Goal: Information Seeking & Learning: Learn about a topic

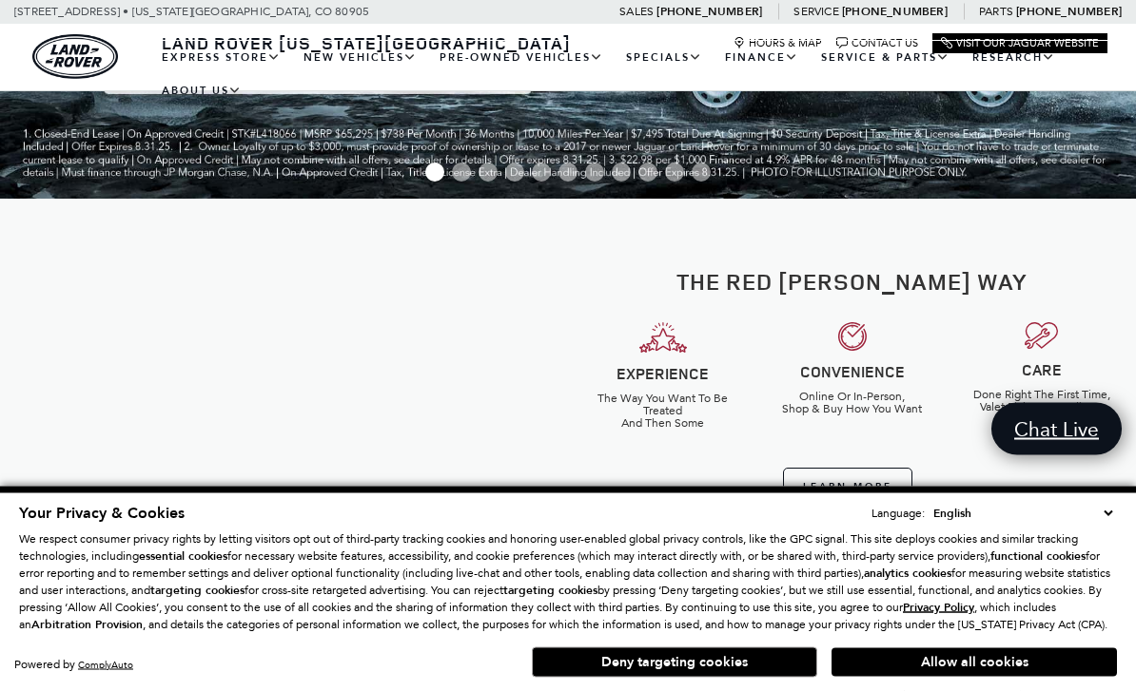
scroll to position [374, 0]
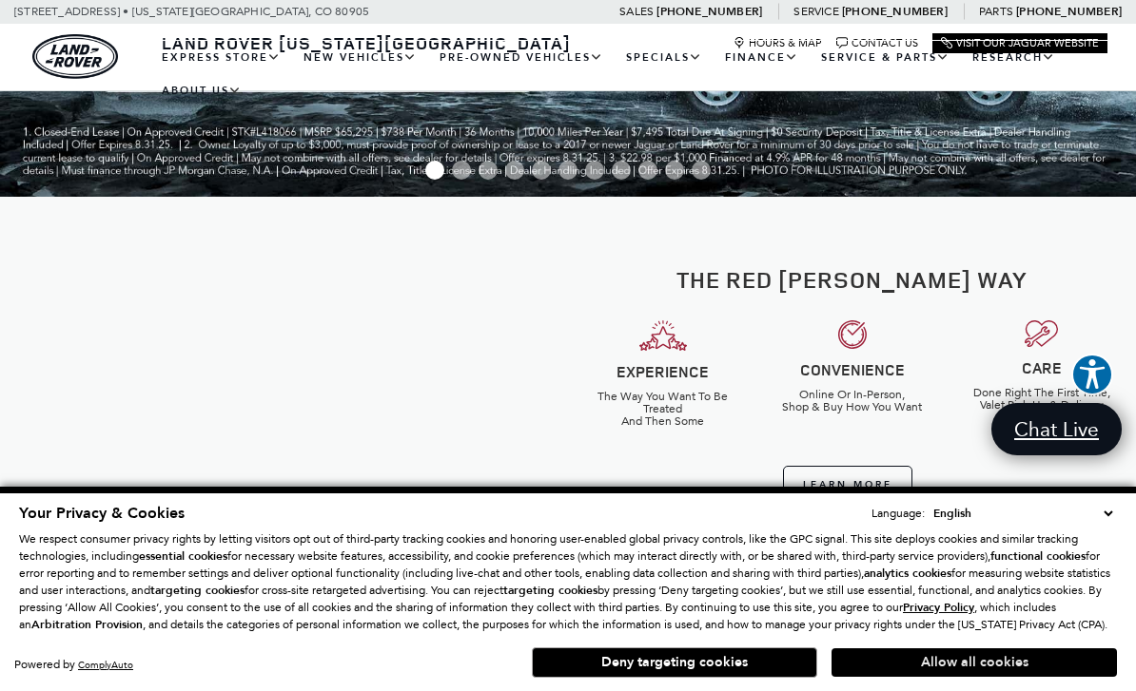
click at [974, 677] on button "Allow all cookies" at bounding box center [973, 663] width 285 height 29
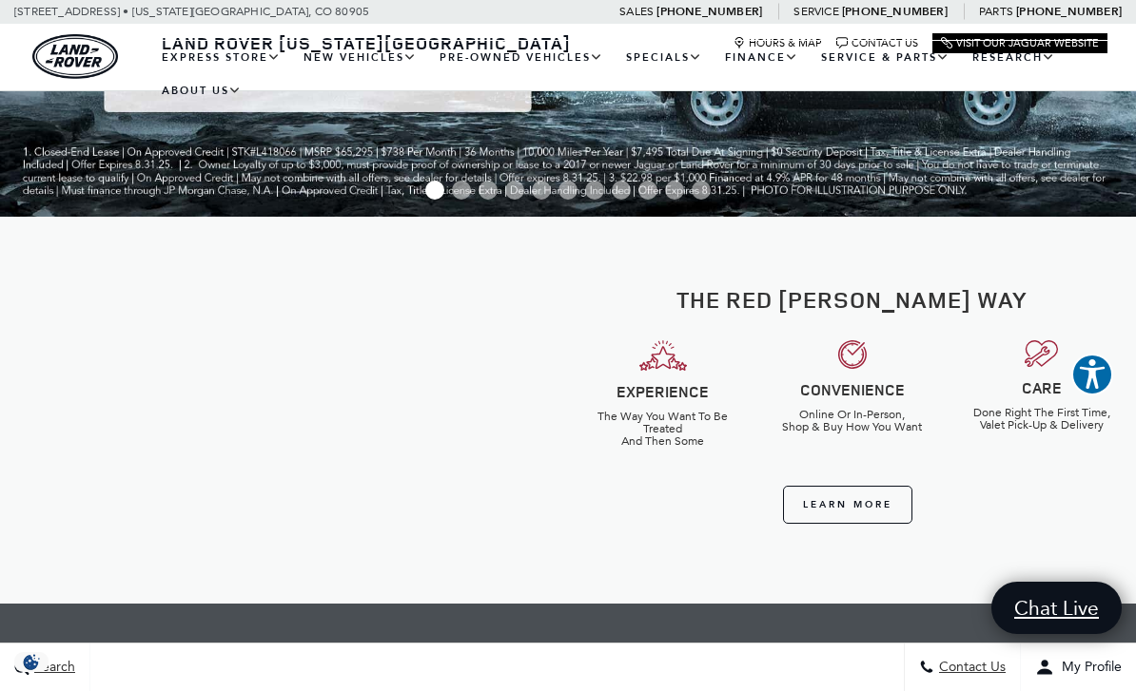
scroll to position [0, 0]
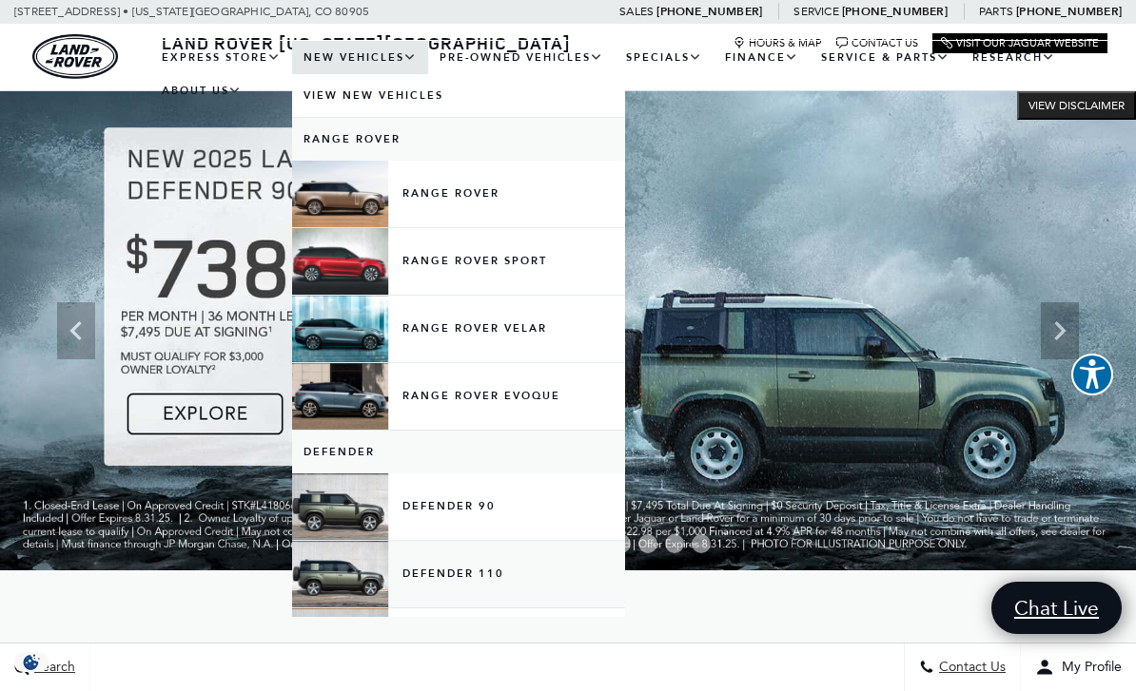
click at [439, 589] on link "Defender 110" at bounding box center [458, 574] width 333 height 67
click at [447, 579] on link "Defender 110" at bounding box center [458, 574] width 333 height 67
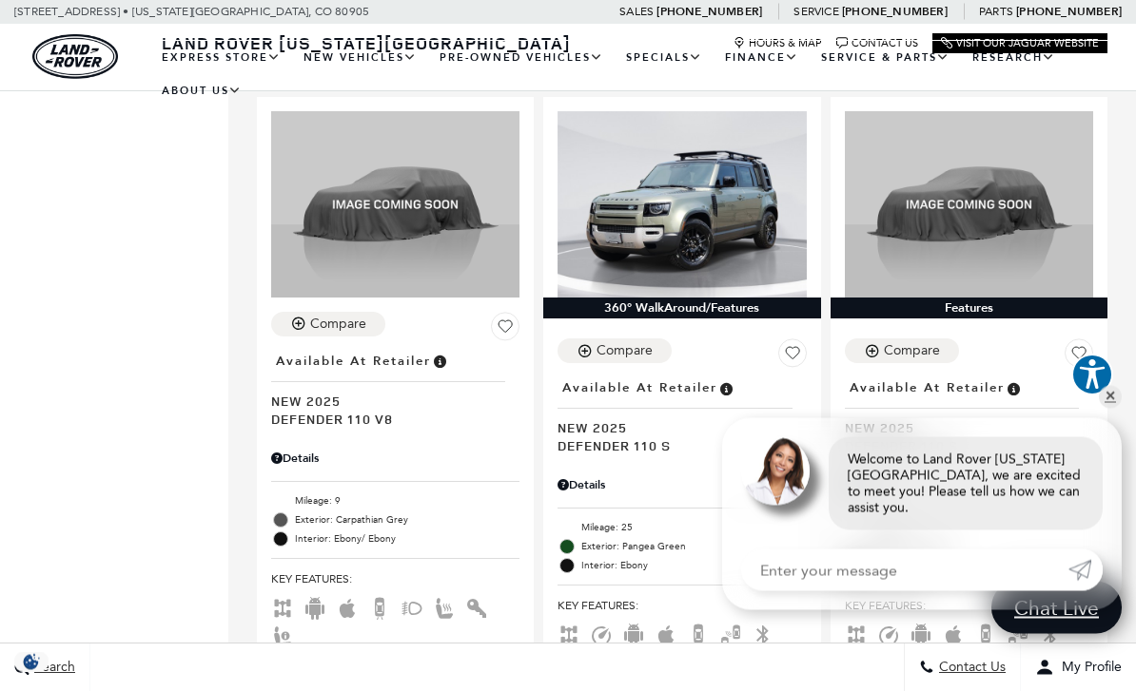
scroll to position [1931, 0]
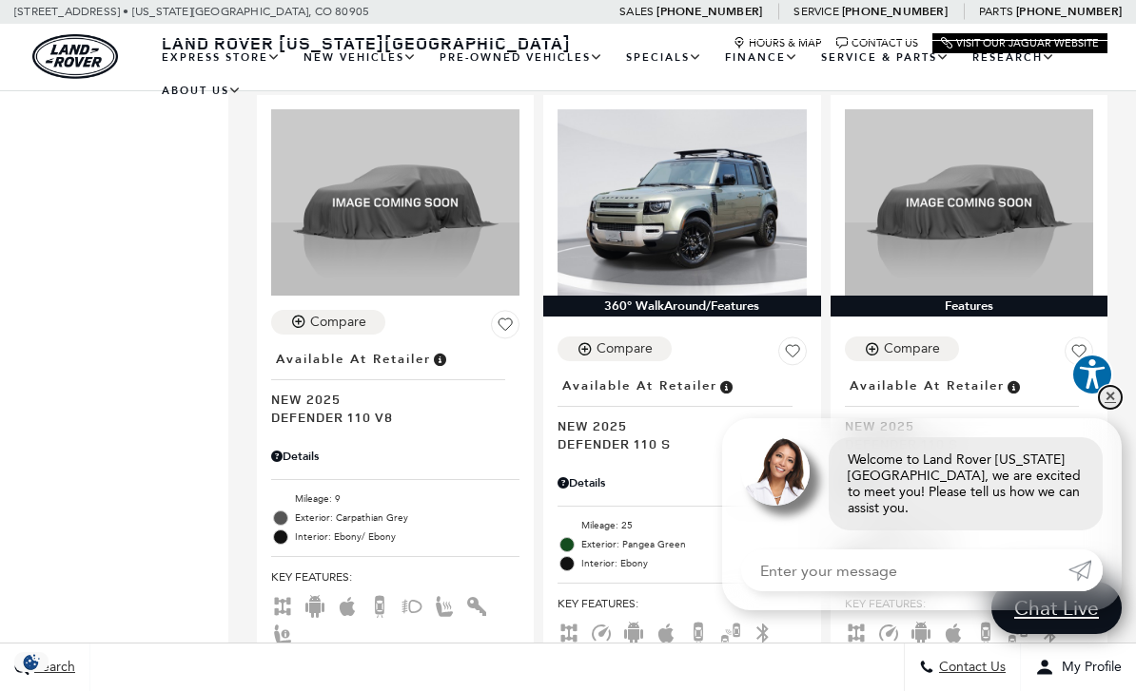
click at [1108, 409] on link "✕" at bounding box center [1110, 397] width 23 height 23
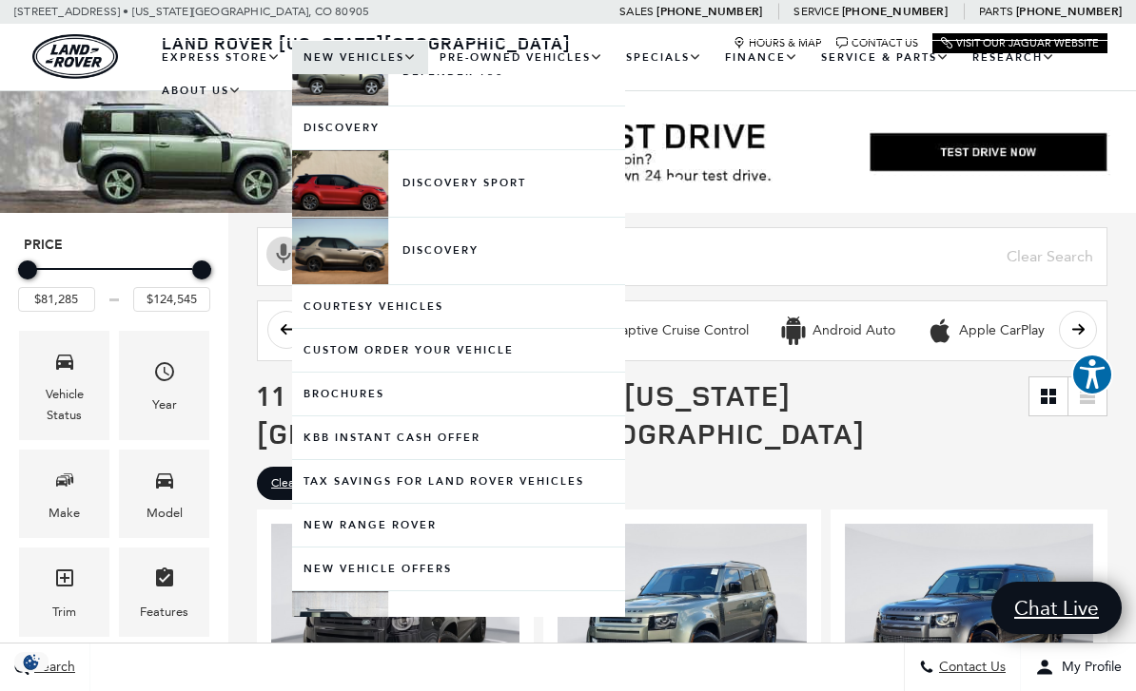
scroll to position [571, 0]
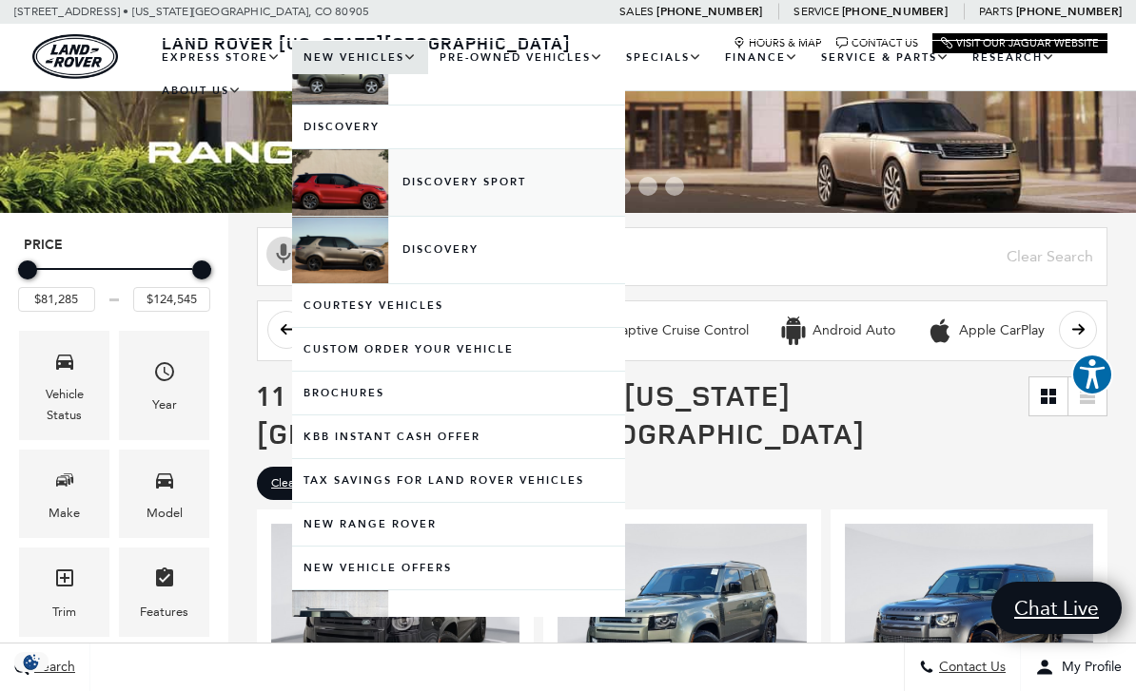
click at [459, 199] on link "Discovery Sport" at bounding box center [458, 182] width 333 height 67
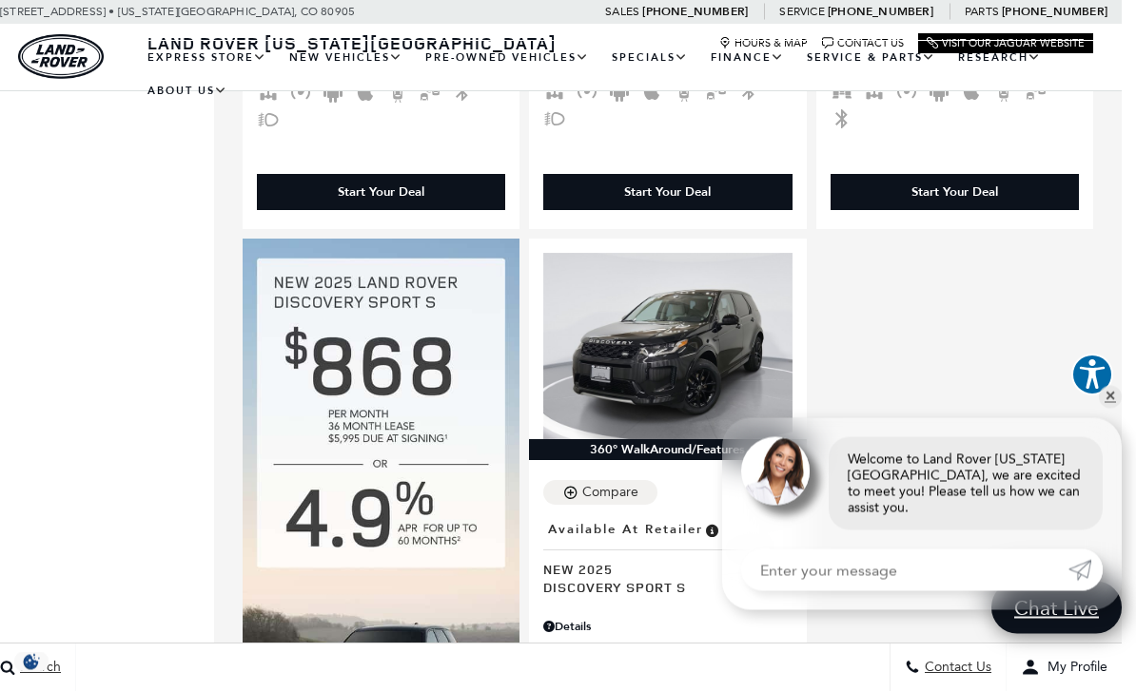
scroll to position [1070, 14]
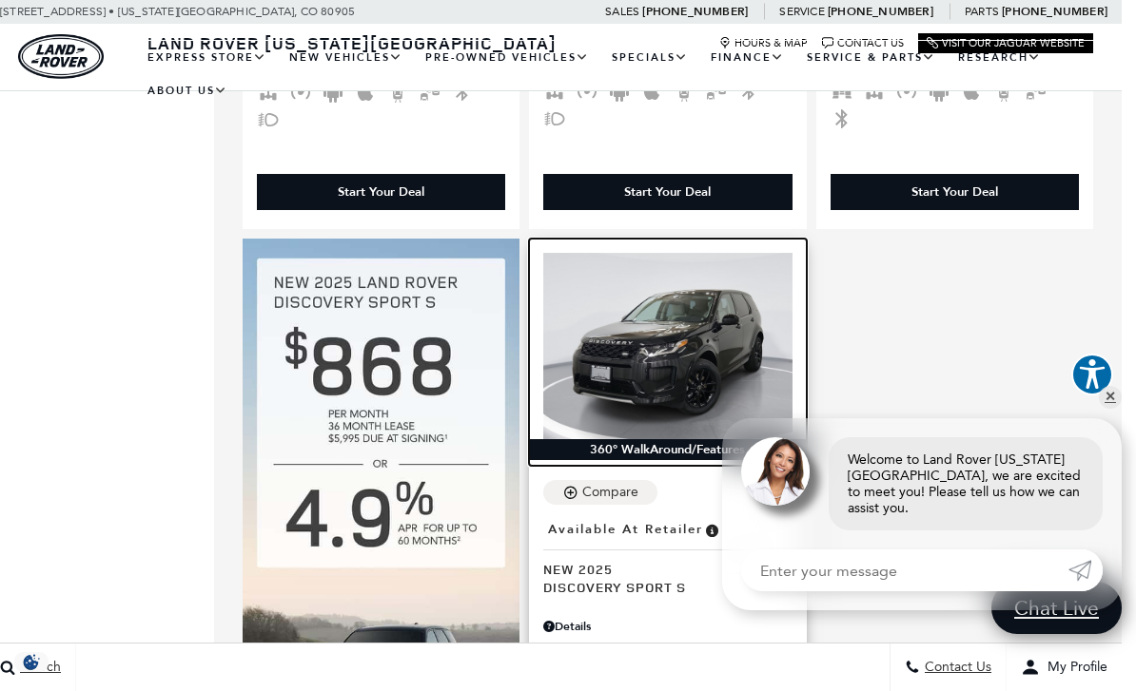
click at [667, 353] on img at bounding box center [667, 346] width 248 height 186
click at [694, 351] on img at bounding box center [667, 346] width 248 height 186
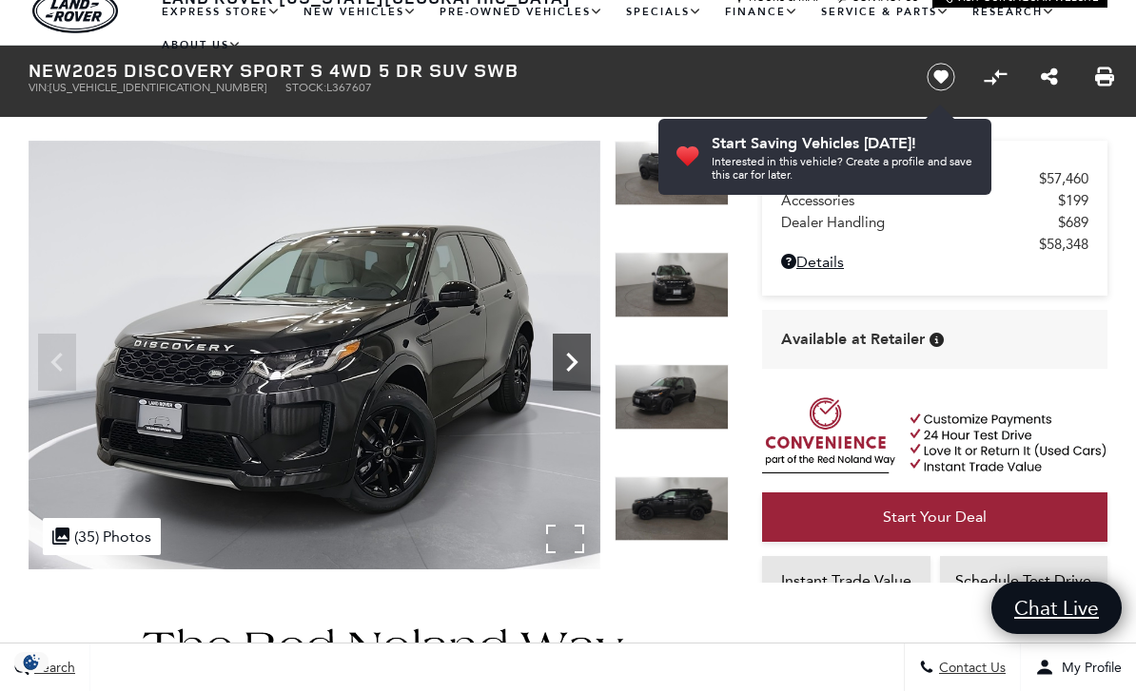
click at [573, 365] on icon "Next" at bounding box center [571, 362] width 11 height 19
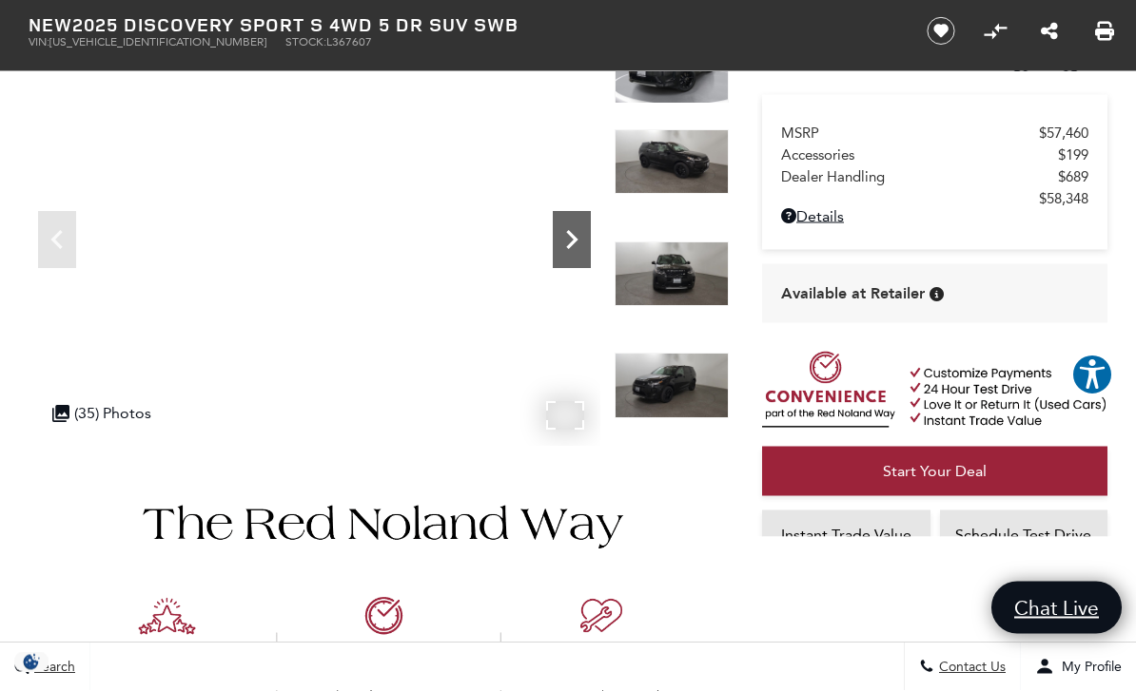
scroll to position [165, 0]
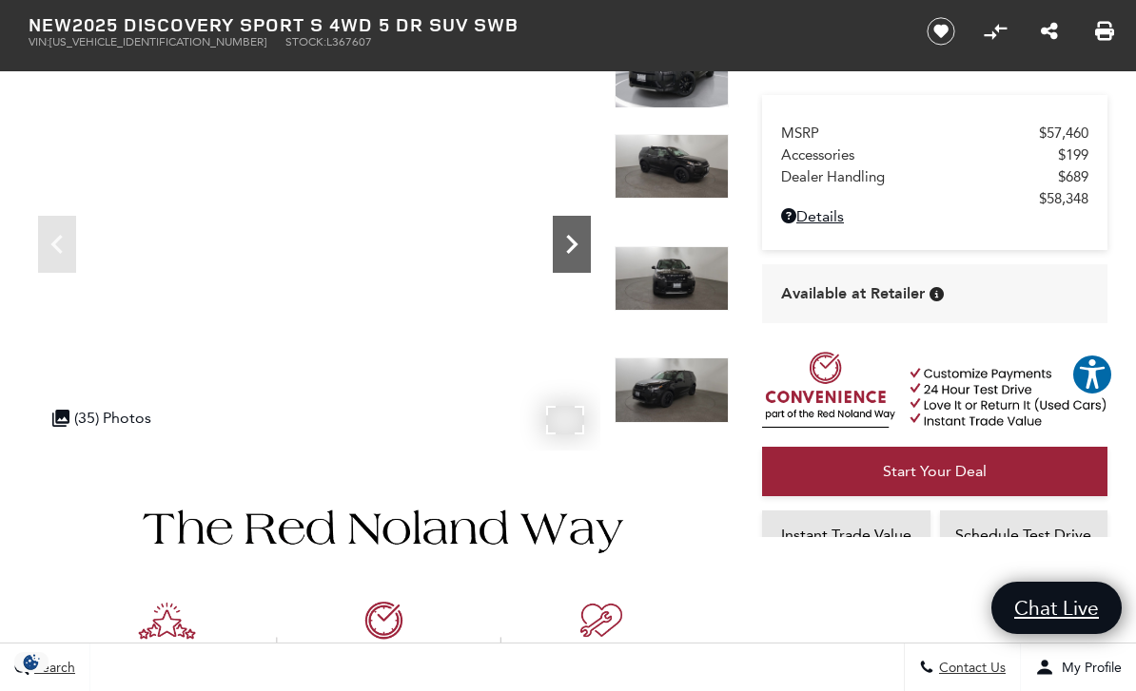
click at [582, 249] on icon "Next" at bounding box center [572, 244] width 38 height 38
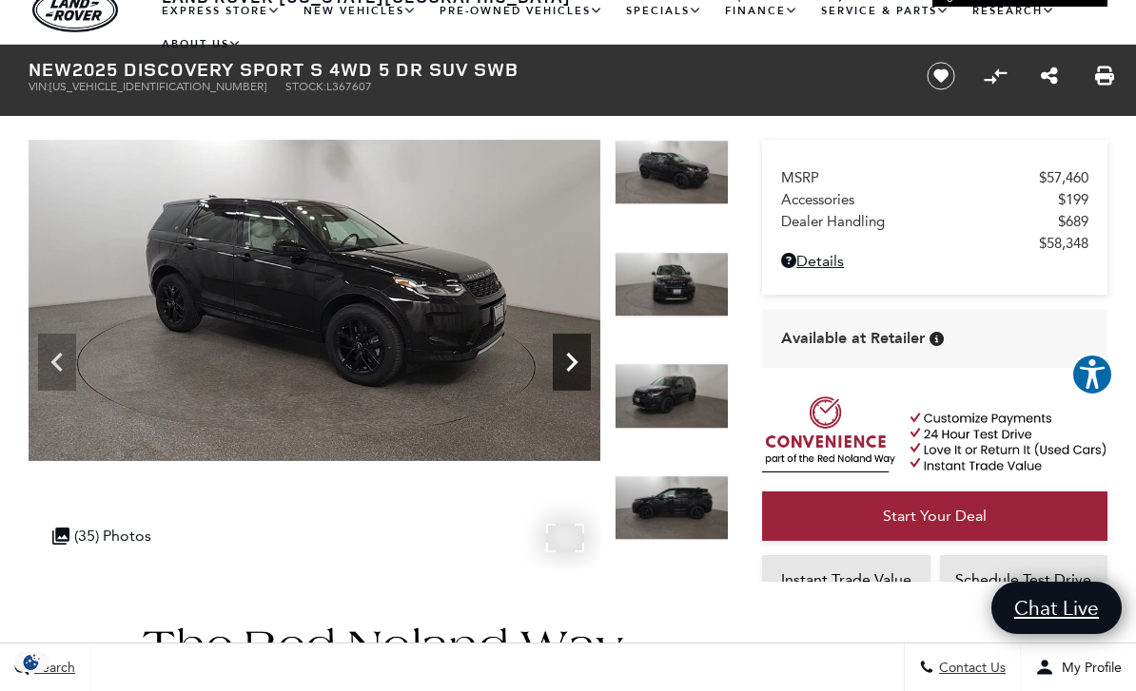
scroll to position [48, 0]
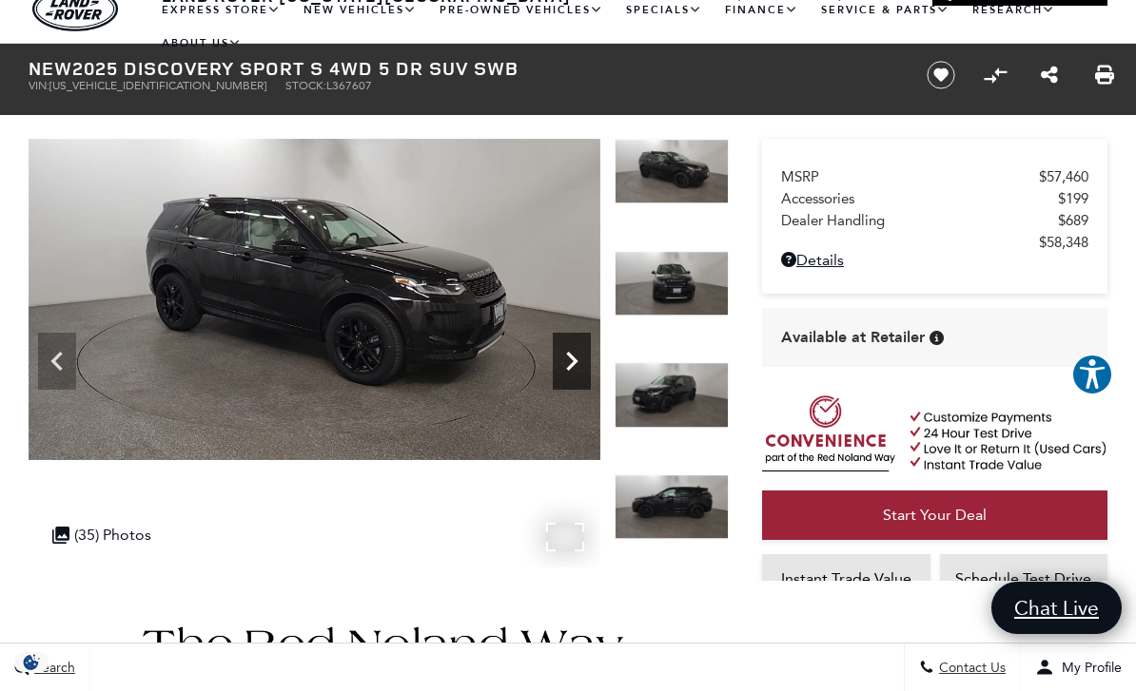
click at [568, 360] on icon "Next" at bounding box center [572, 361] width 38 height 38
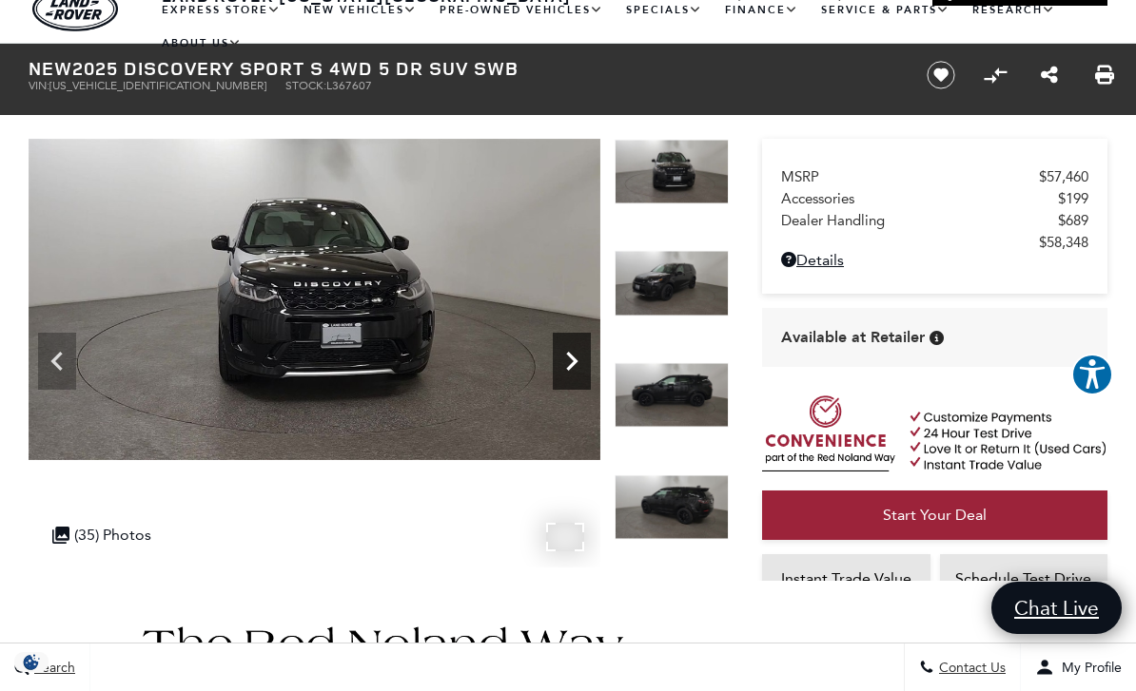
click at [579, 365] on icon "Next" at bounding box center [572, 361] width 38 height 38
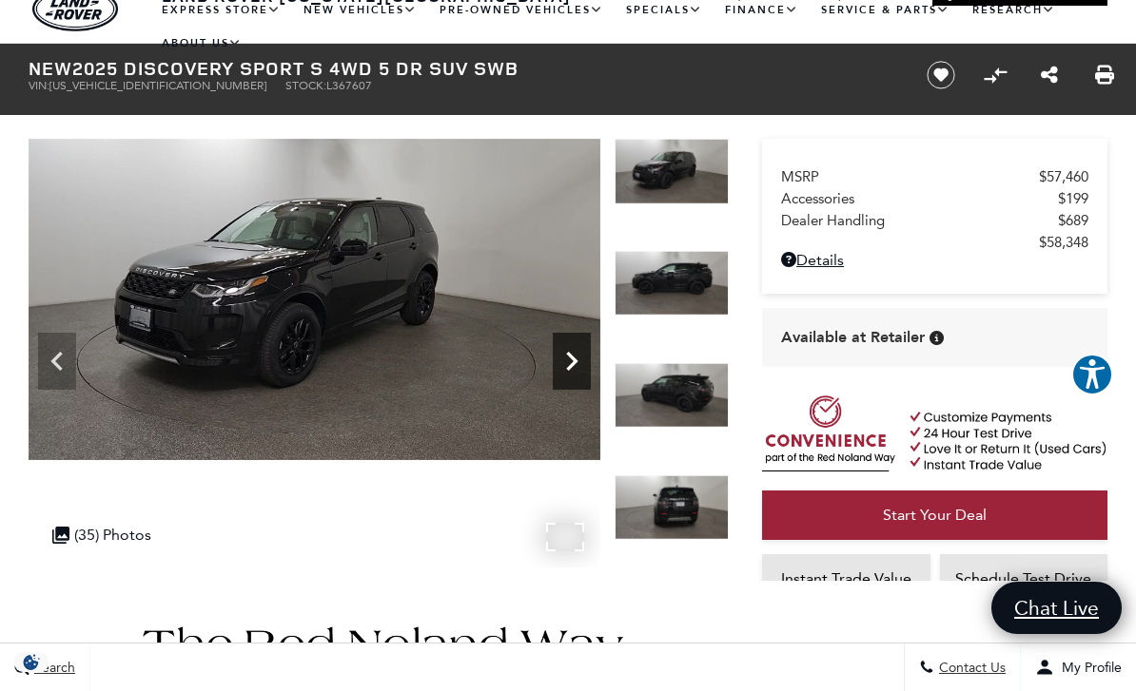
click at [571, 368] on icon "Next" at bounding box center [571, 361] width 11 height 19
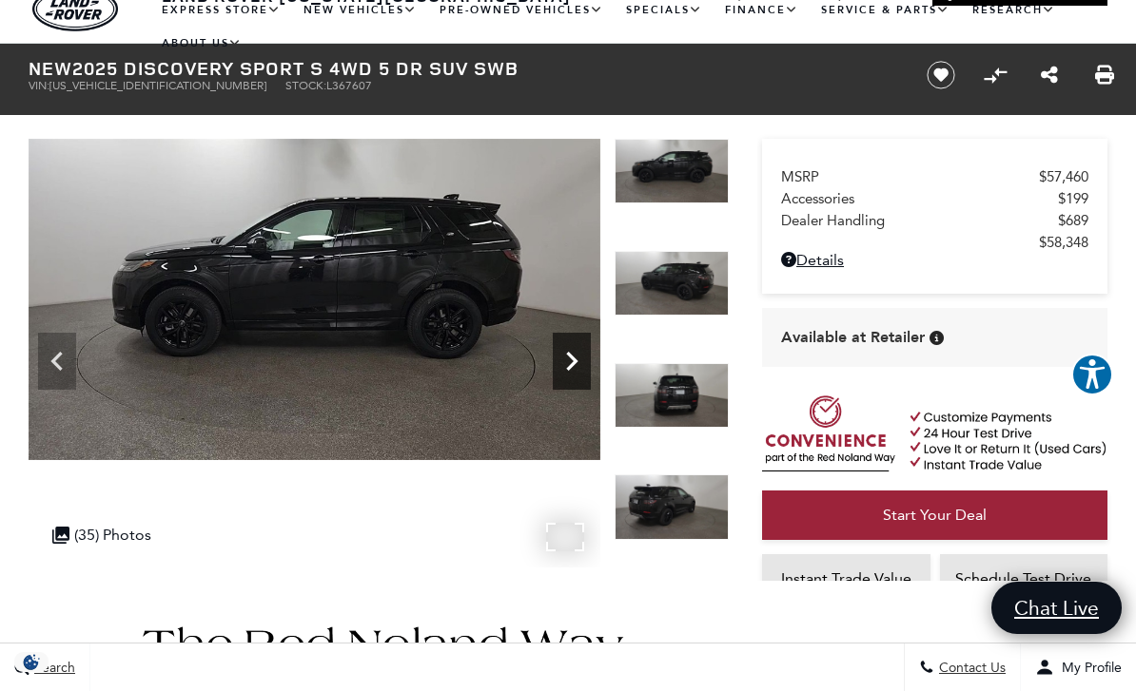
click at [570, 354] on icon "Next" at bounding box center [571, 361] width 11 height 19
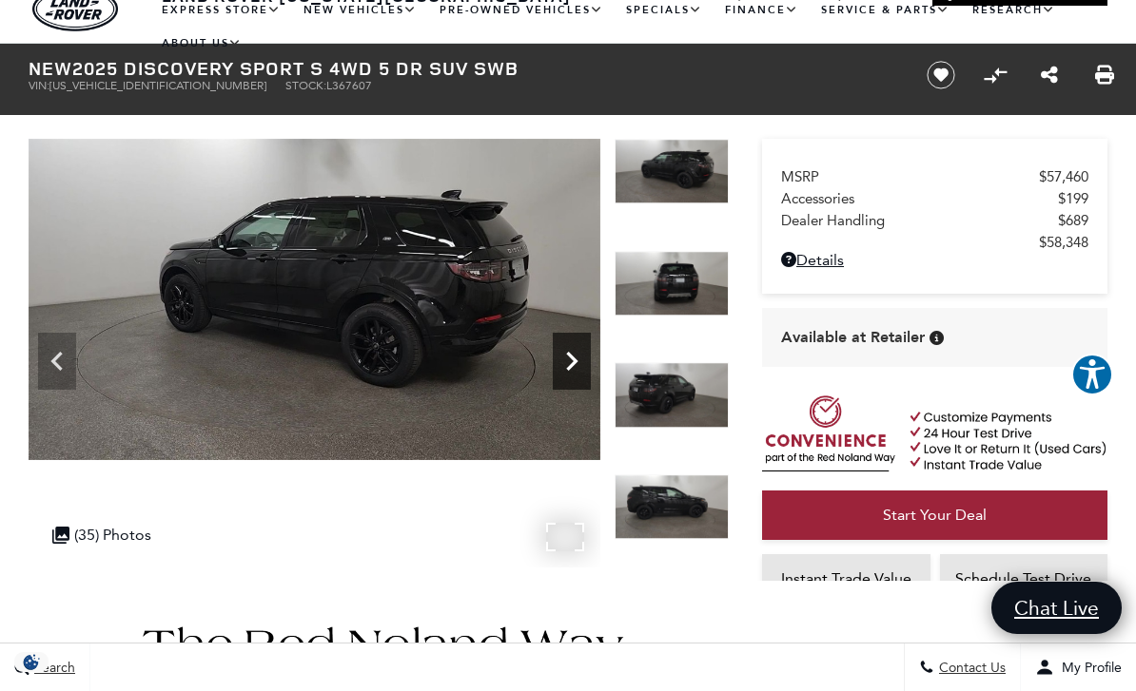
click at [582, 372] on icon "Next" at bounding box center [572, 361] width 38 height 38
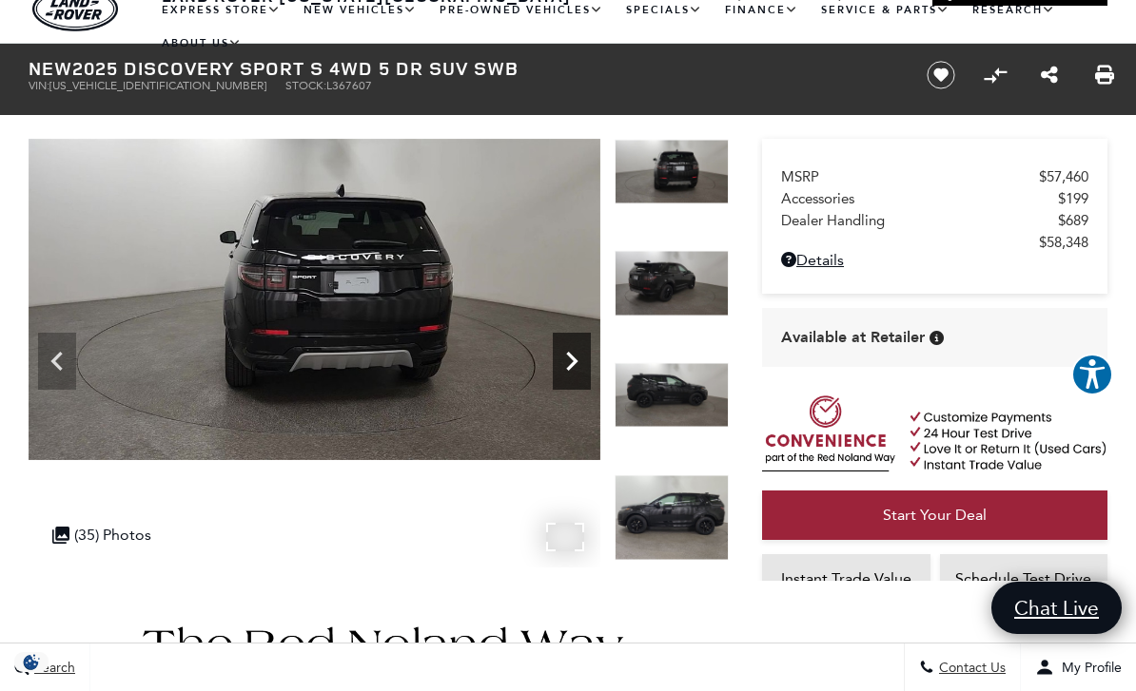
click at [575, 358] on icon "Next" at bounding box center [571, 361] width 11 height 19
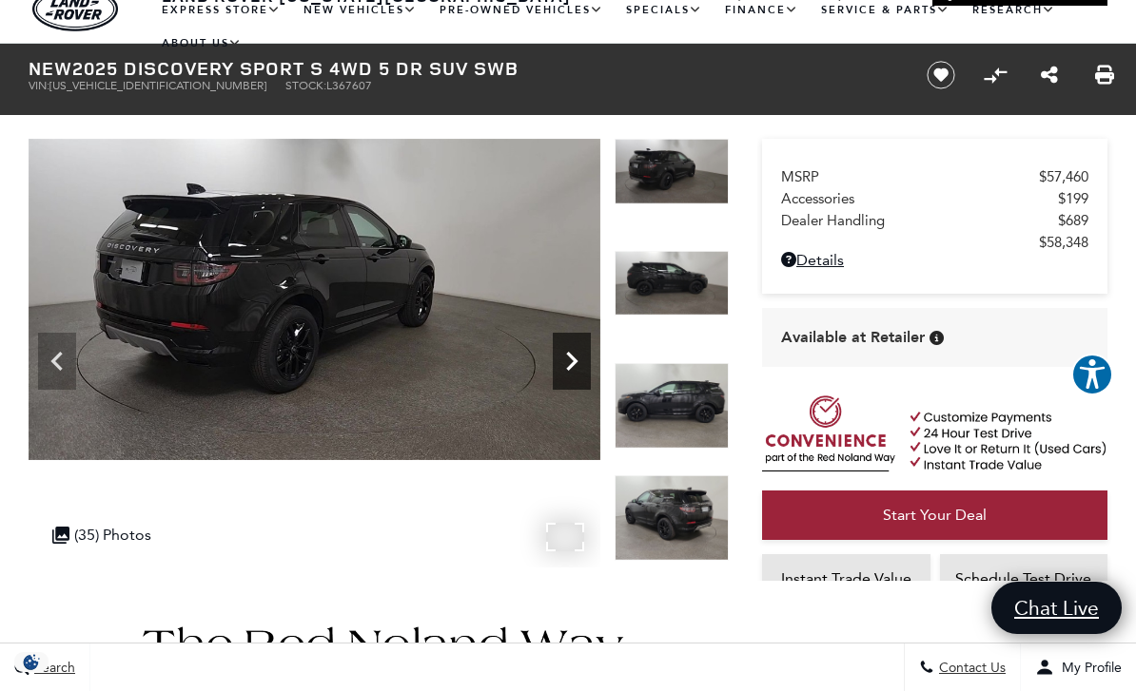
click at [562, 363] on icon "Next" at bounding box center [572, 361] width 38 height 38
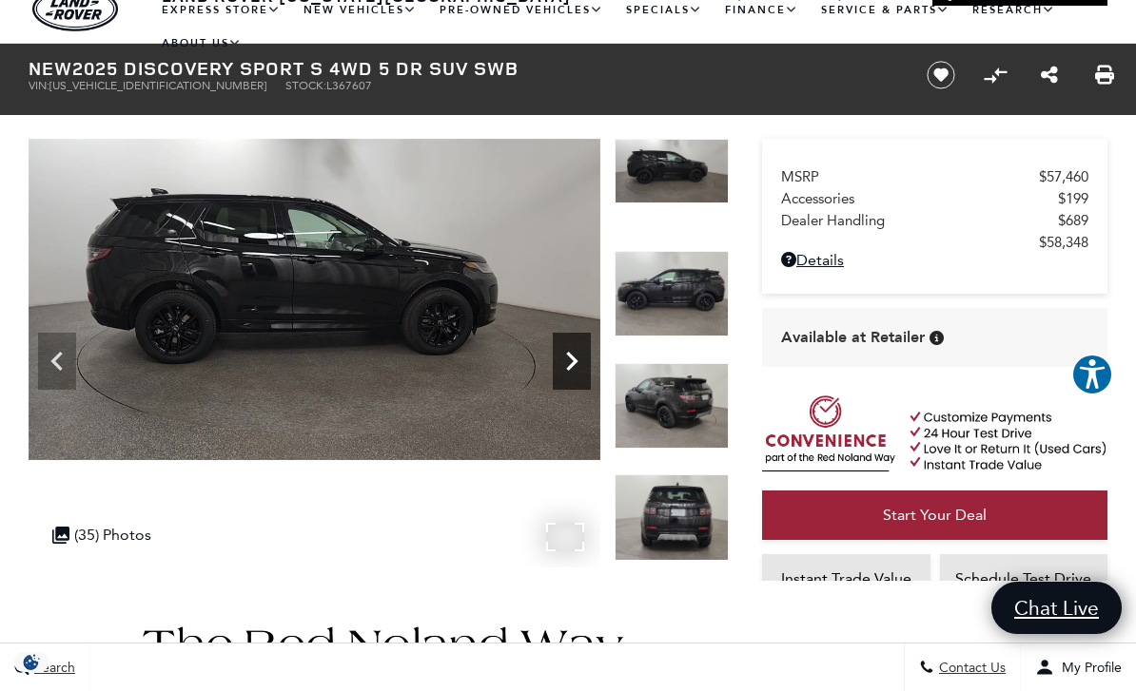
click at [572, 366] on icon "Next" at bounding box center [571, 361] width 11 height 19
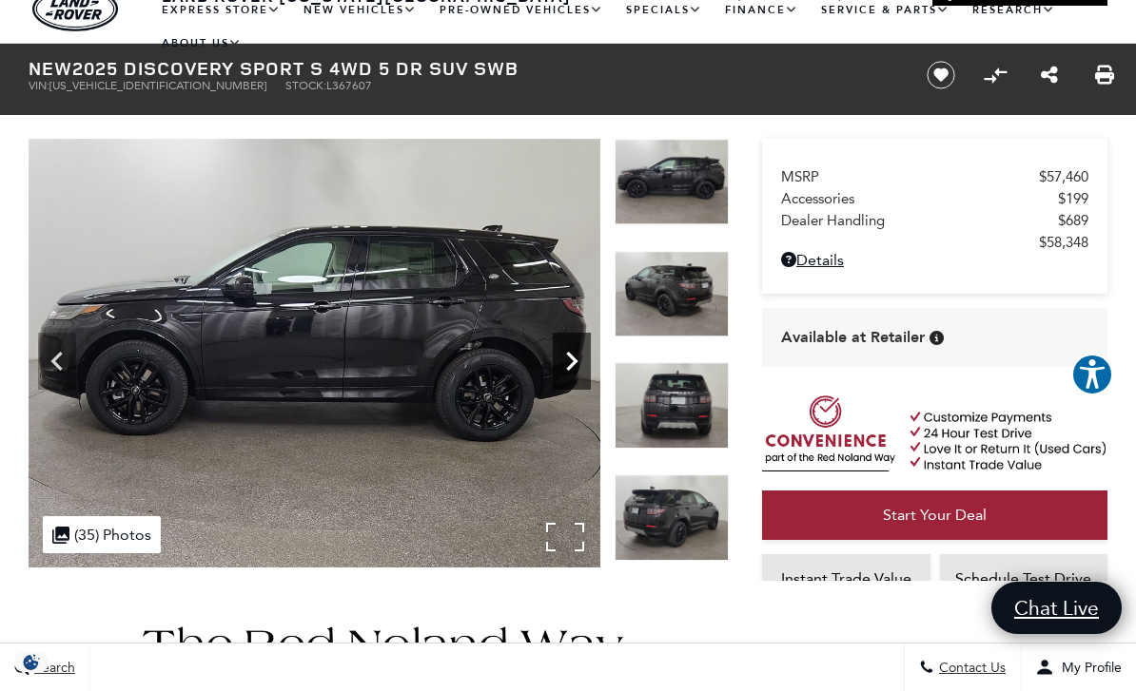
click at [575, 357] on icon "Next" at bounding box center [572, 361] width 38 height 38
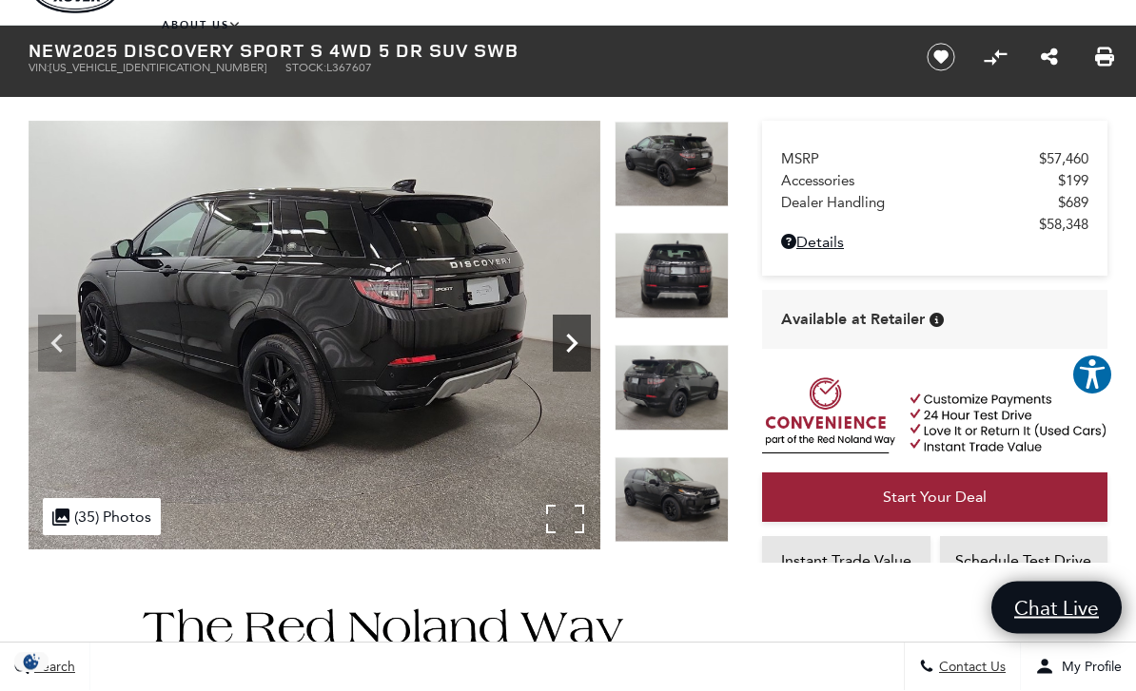
scroll to position [68, 0]
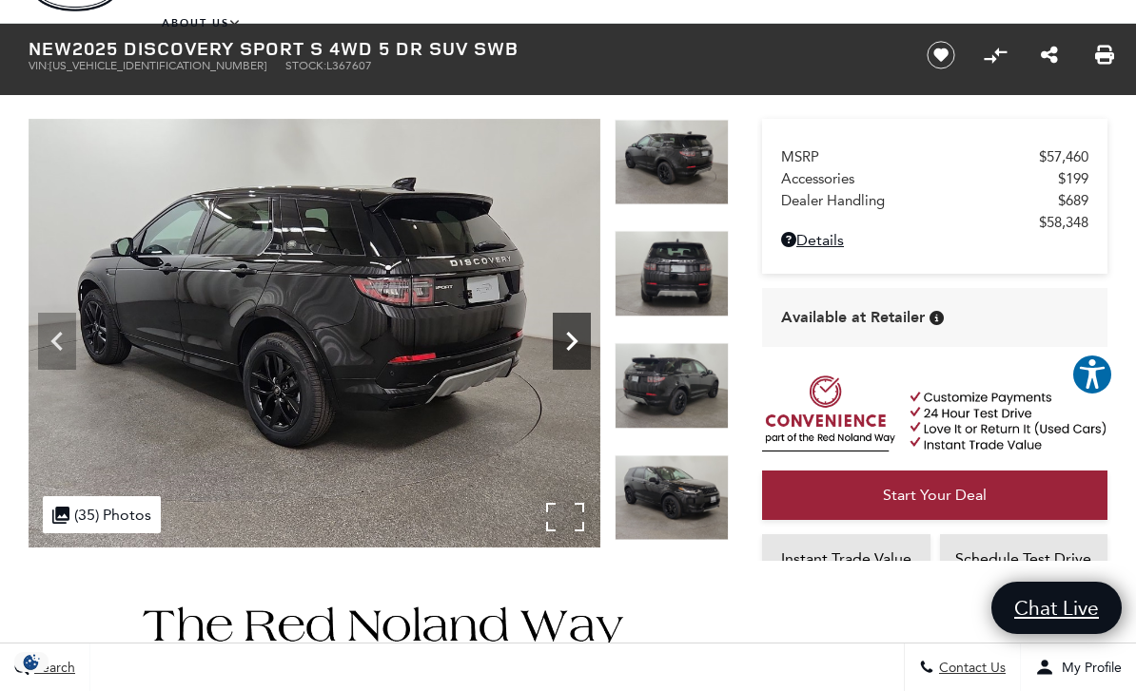
click at [561, 341] on icon "Next" at bounding box center [572, 341] width 38 height 38
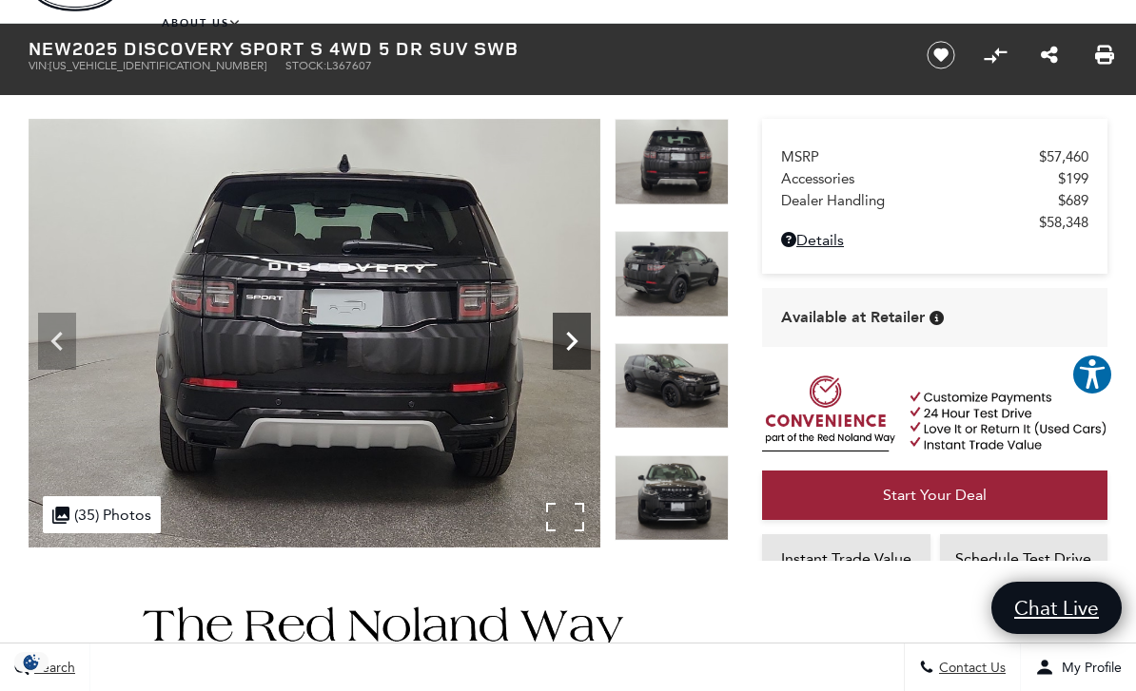
click at [569, 341] on icon "Next" at bounding box center [572, 341] width 38 height 38
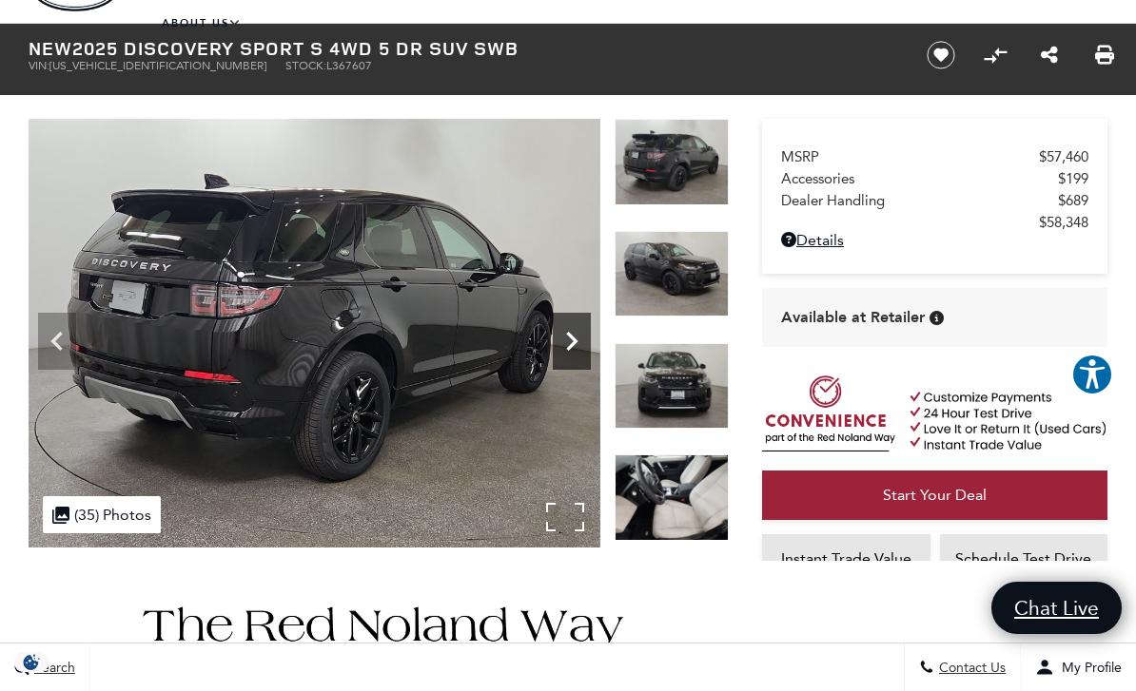
click at [574, 341] on icon "Next" at bounding box center [571, 341] width 11 height 19
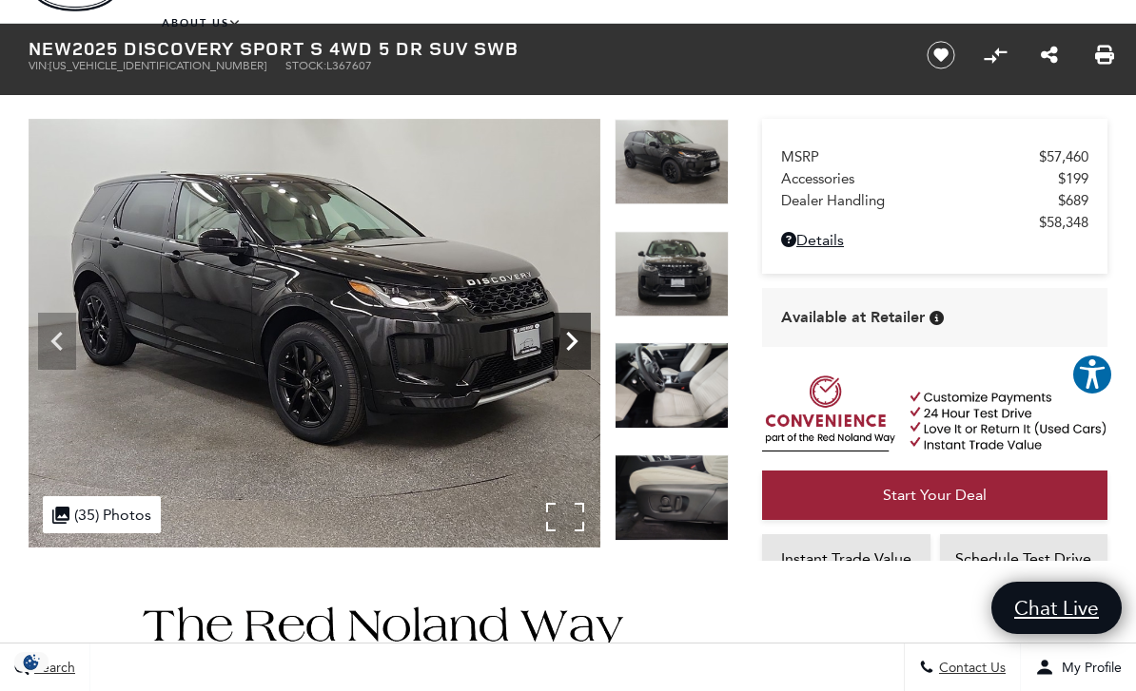
click at [575, 352] on icon "Next" at bounding box center [572, 341] width 38 height 38
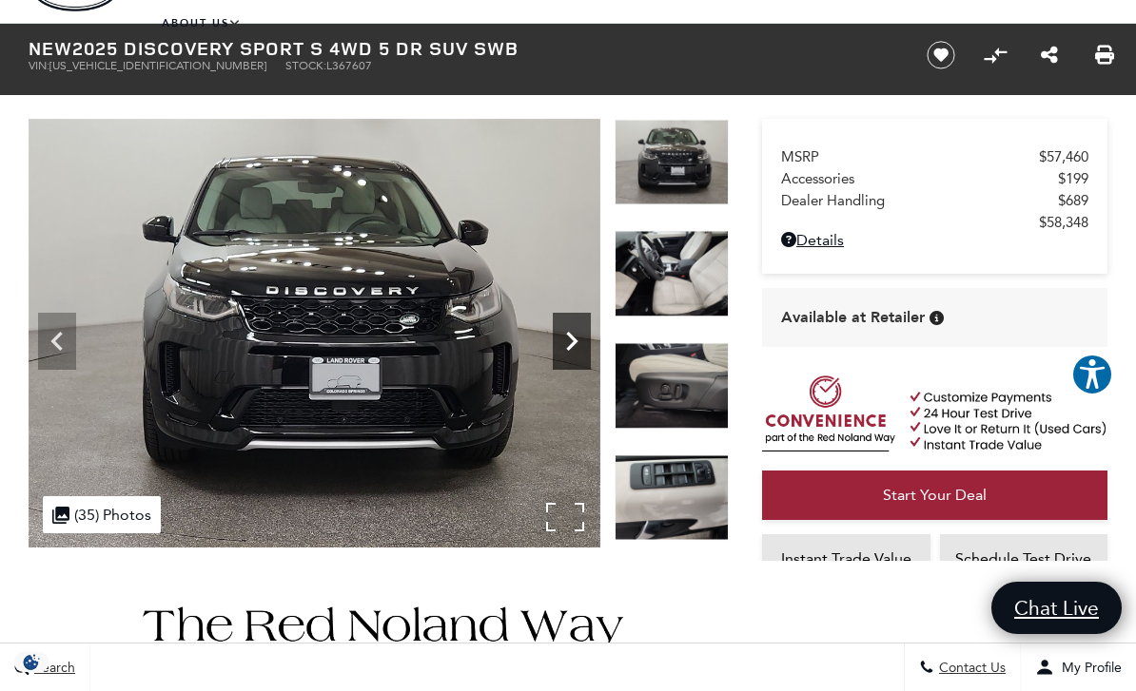
click at [563, 342] on icon "Next" at bounding box center [572, 341] width 38 height 38
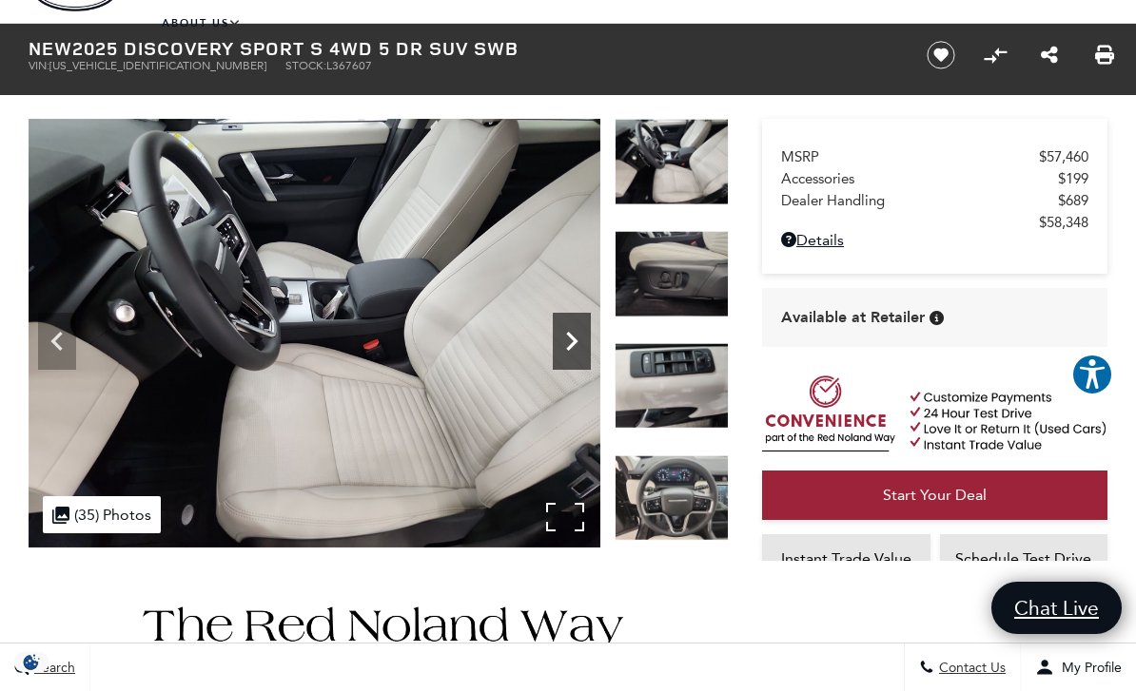
click at [575, 342] on icon "Next" at bounding box center [571, 341] width 11 height 19
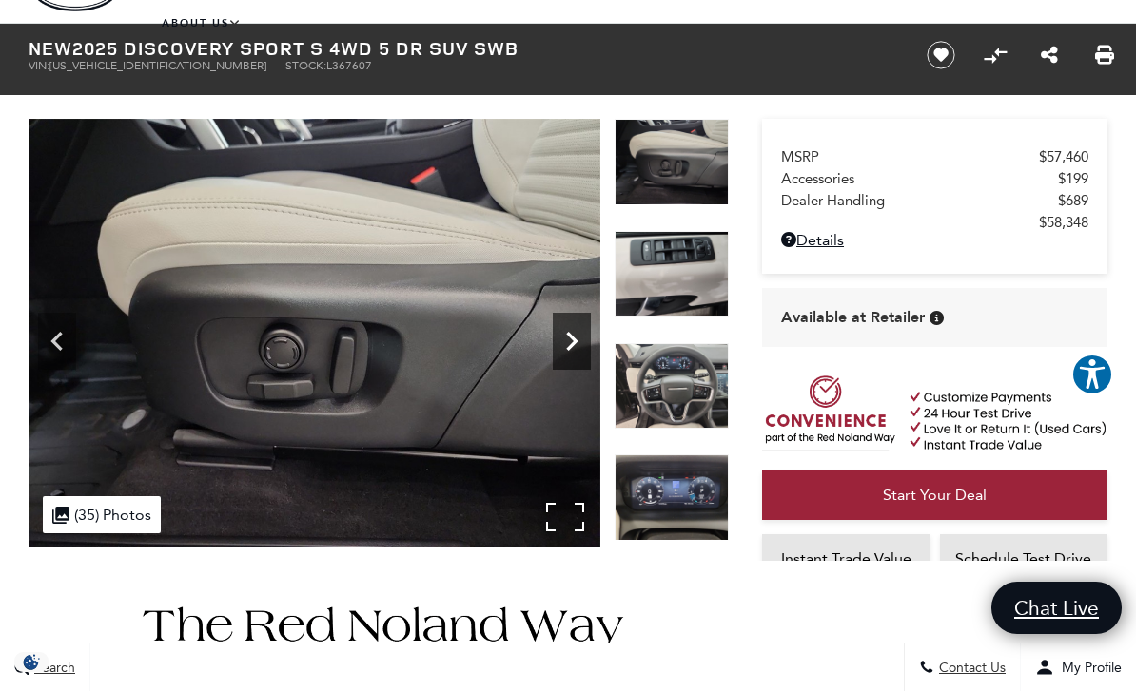
click at [568, 345] on icon "Next" at bounding box center [572, 341] width 38 height 38
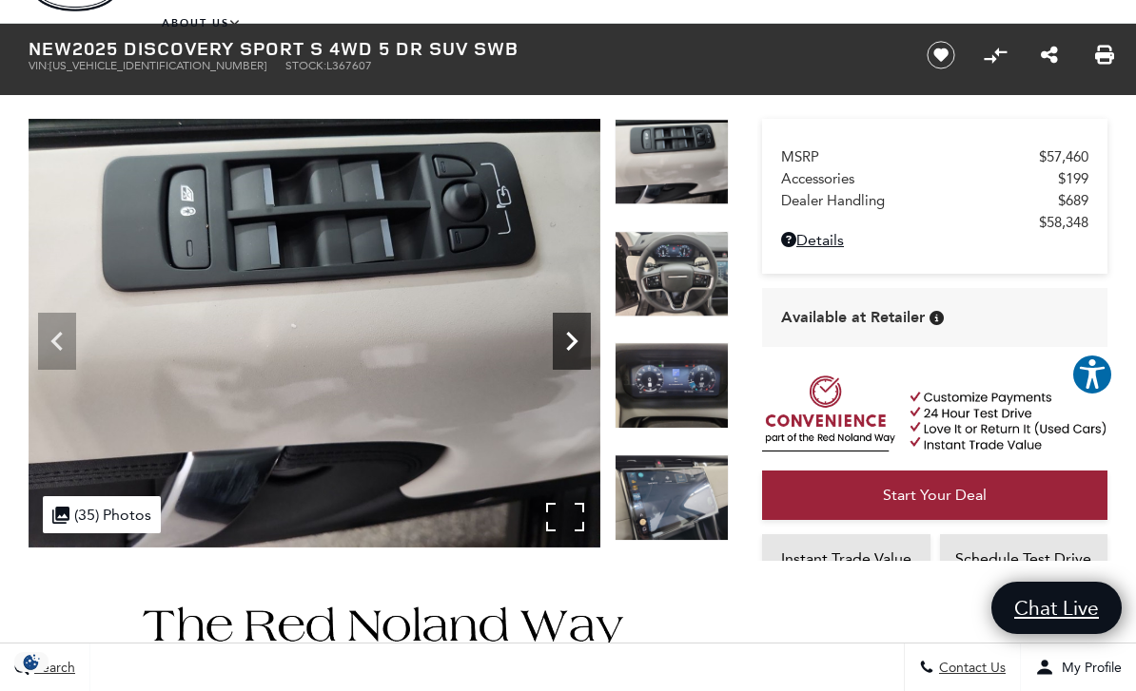
click at [568, 346] on icon "Next" at bounding box center [572, 341] width 38 height 38
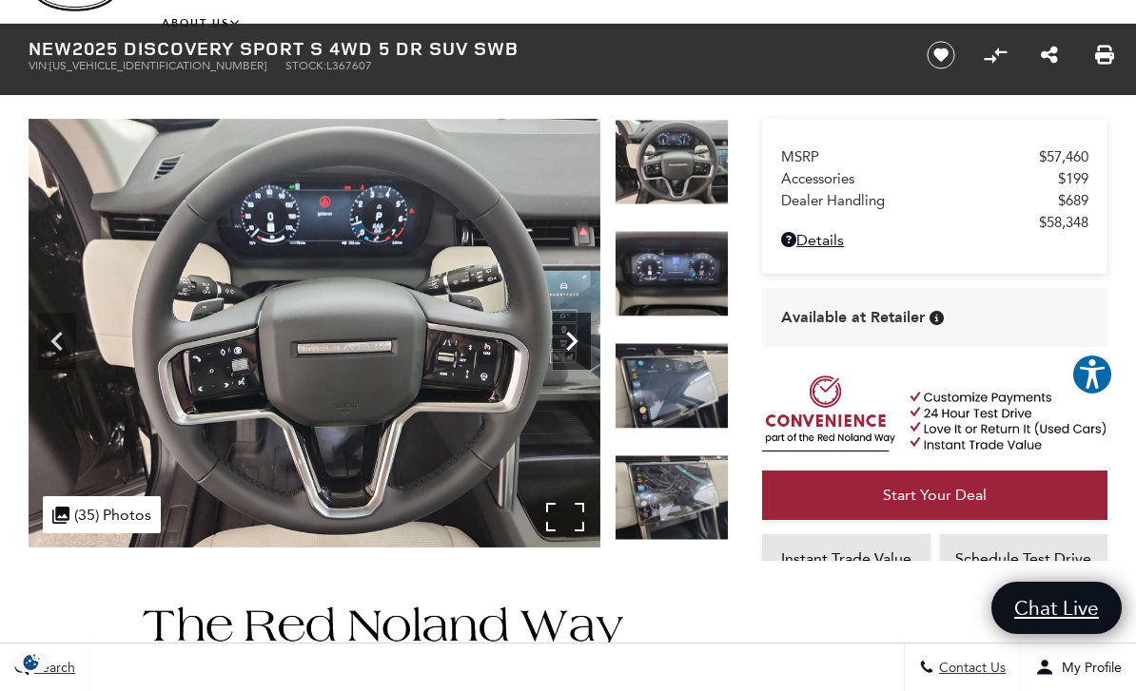
click at [566, 346] on icon "Next" at bounding box center [572, 341] width 38 height 38
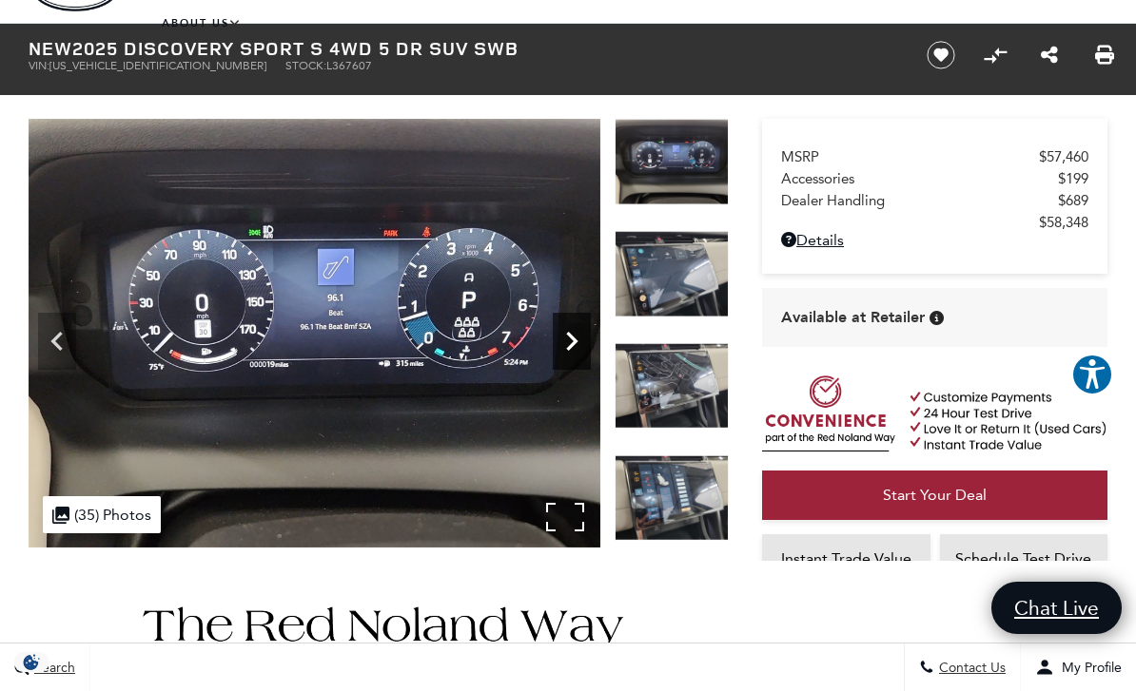
click at [579, 343] on icon "Next" at bounding box center [572, 341] width 38 height 38
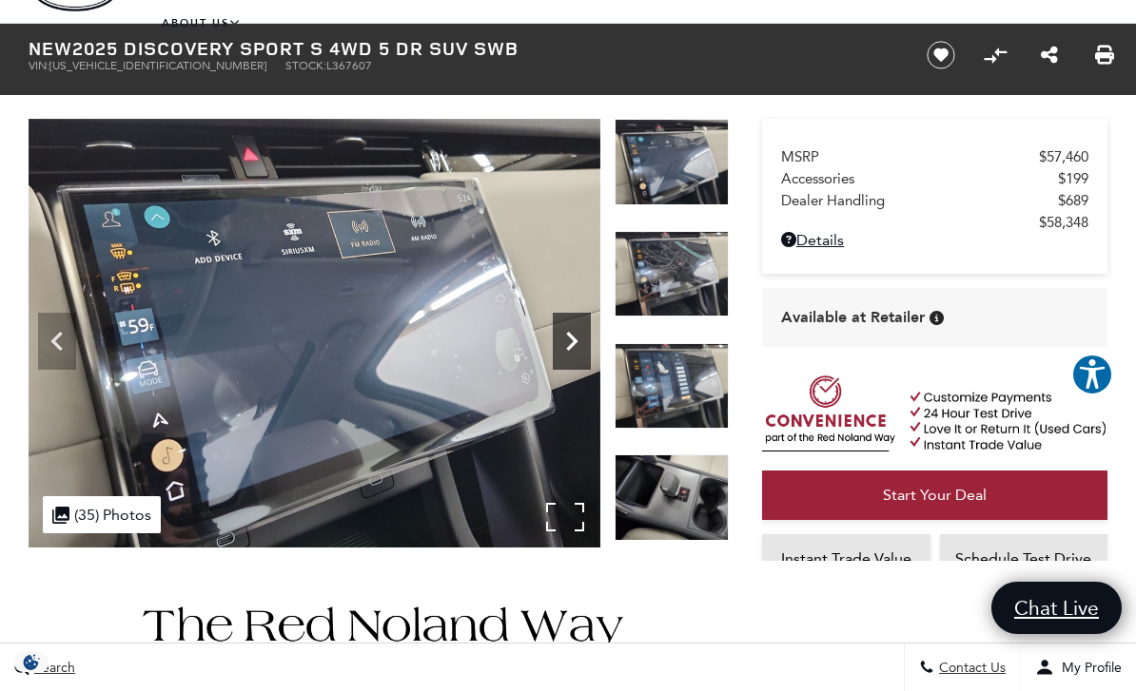
click at [571, 341] on icon "Next" at bounding box center [572, 341] width 38 height 38
click at [567, 337] on icon "Next" at bounding box center [572, 341] width 38 height 38
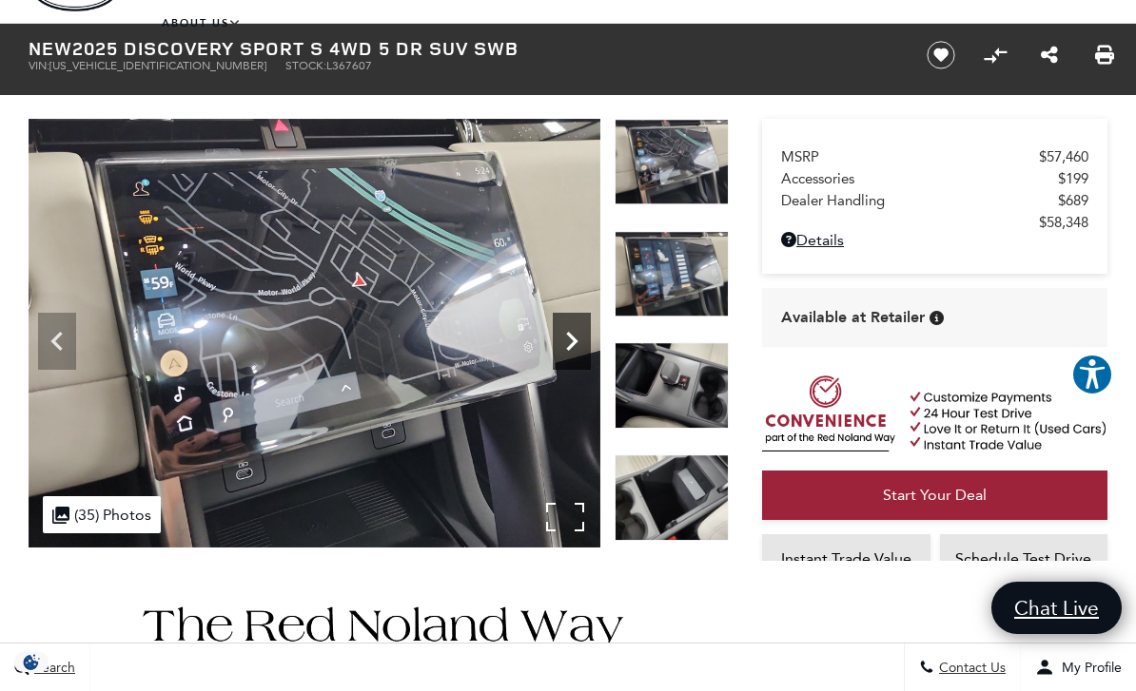
click at [575, 338] on icon "Next" at bounding box center [571, 341] width 11 height 19
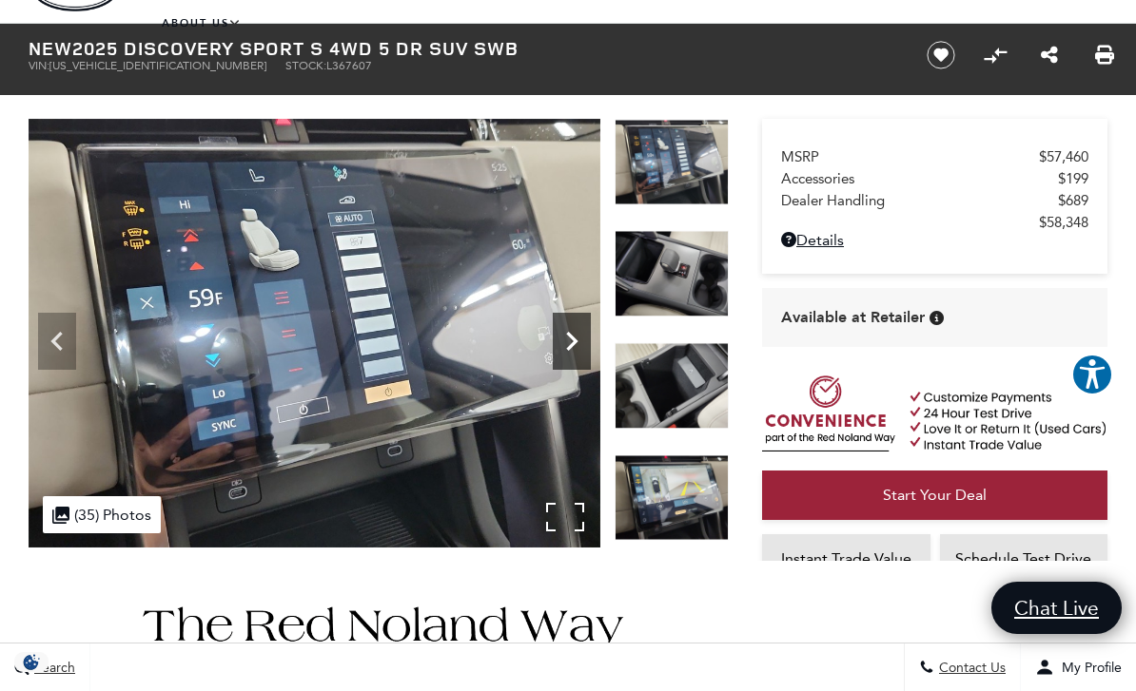
click at [567, 344] on icon "Next" at bounding box center [572, 341] width 38 height 38
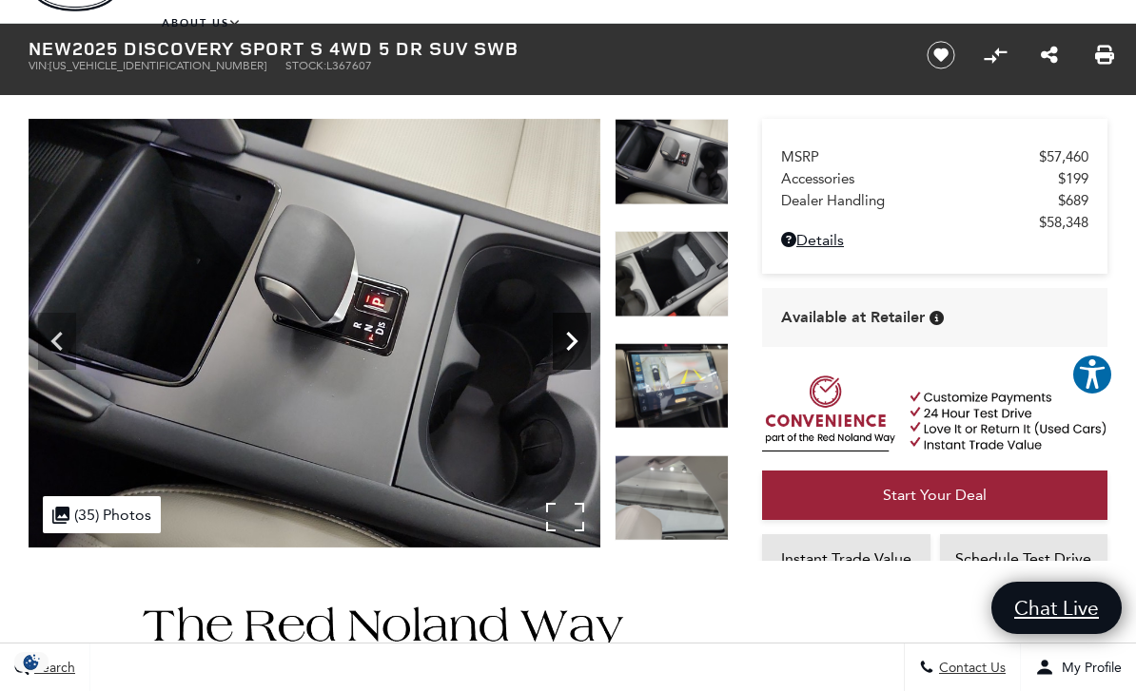
click at [569, 343] on icon "Next" at bounding box center [572, 341] width 38 height 38
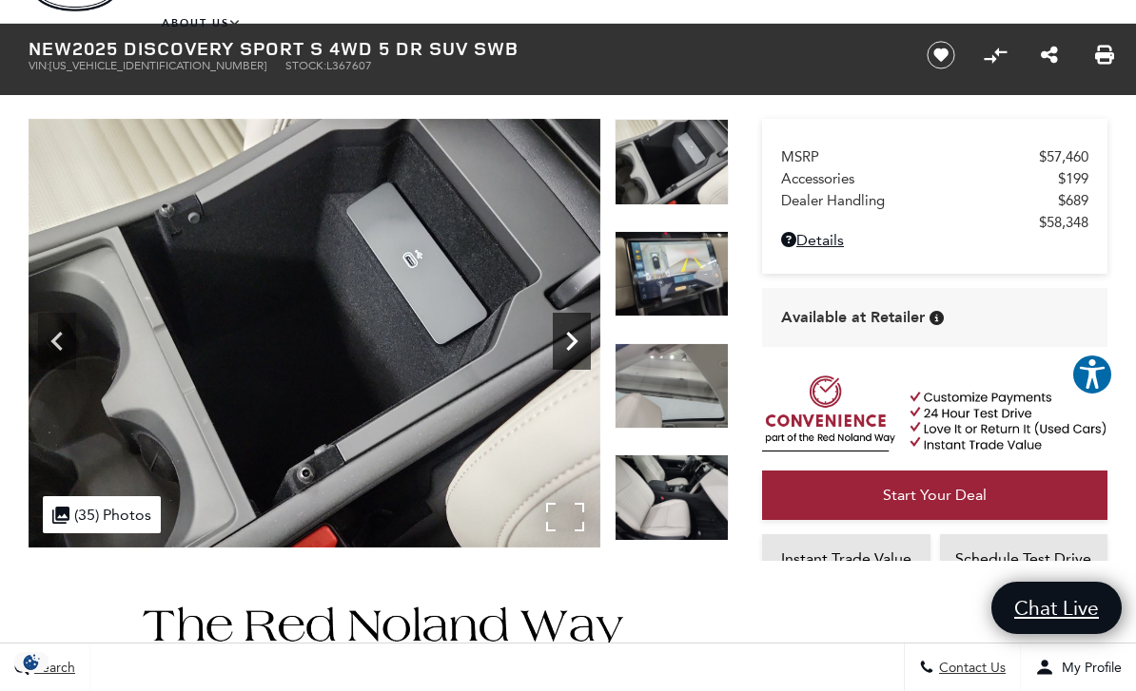
click at [569, 341] on icon "Next" at bounding box center [572, 341] width 38 height 38
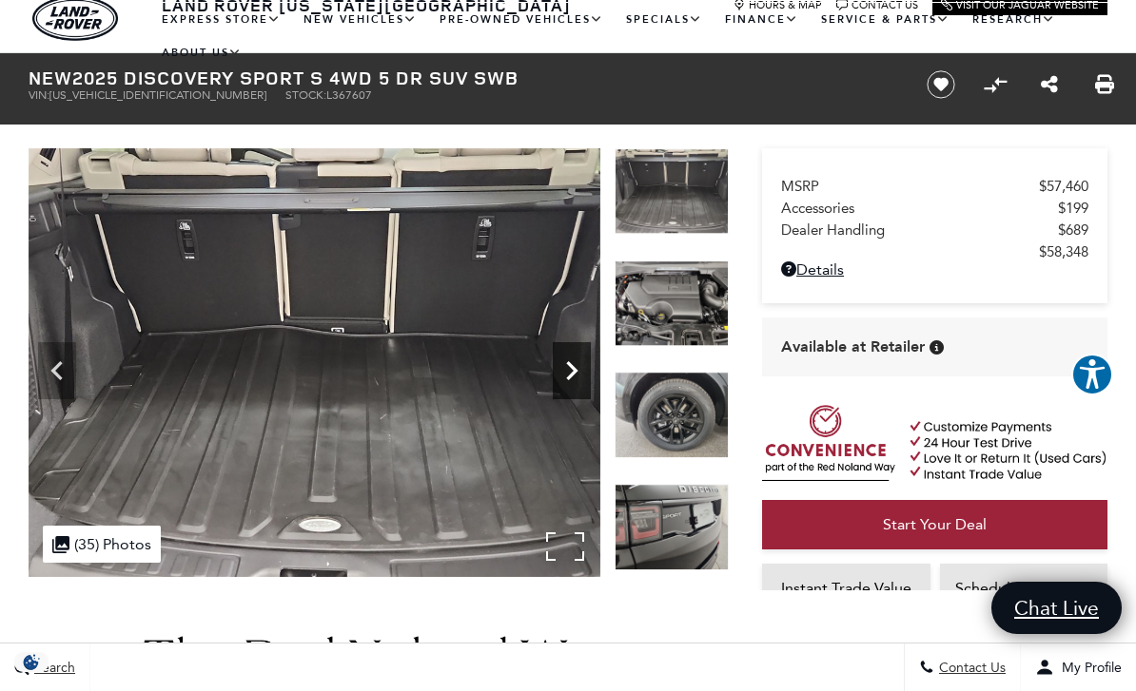
scroll to position [0, 0]
